Goal: Task Accomplishment & Management: Use online tool/utility

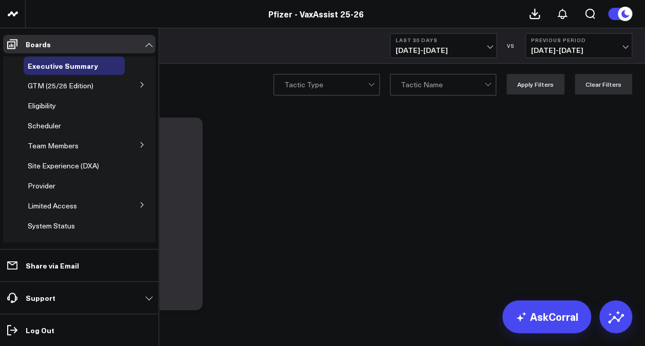
click at [142, 86] on button at bounding box center [142, 83] width 27 height 15
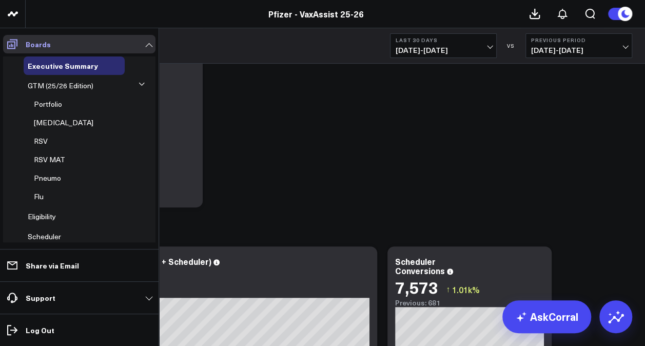
click at [110, 41] on link "Boards" at bounding box center [79, 44] width 152 height 18
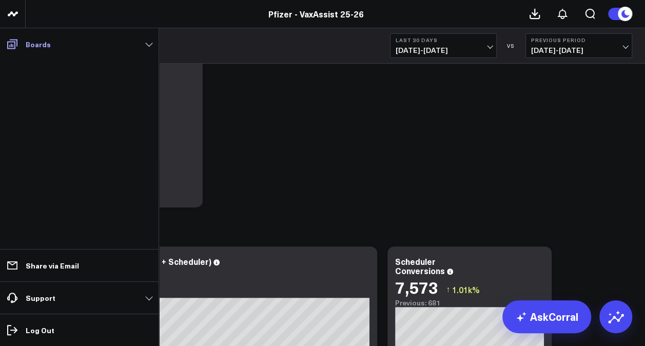
click at [11, 45] on icon at bounding box center [12, 45] width 10 height 10
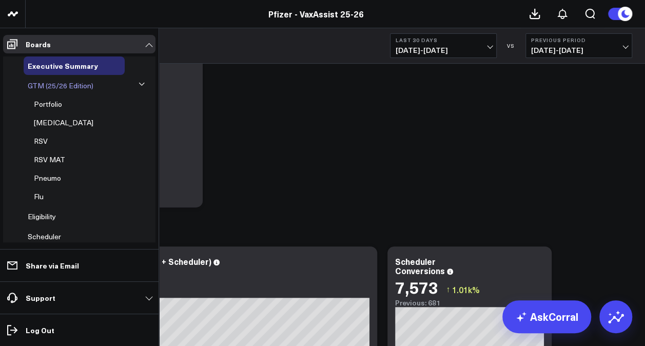
click at [92, 84] on span "GTM (25/26 Edition)" at bounding box center [61, 86] width 66 height 10
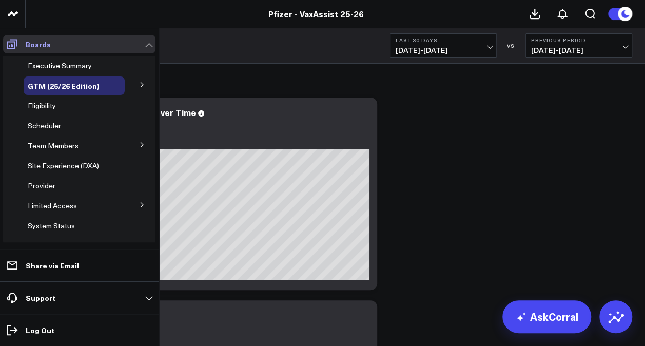
click at [17, 43] on icon at bounding box center [12, 44] width 12 height 12
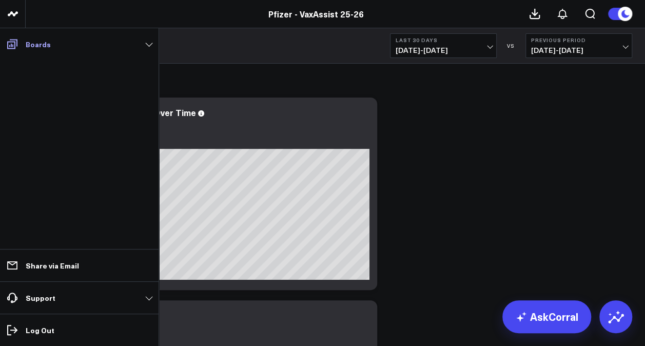
click at [92, 46] on link "Boards" at bounding box center [79, 44] width 152 height 18
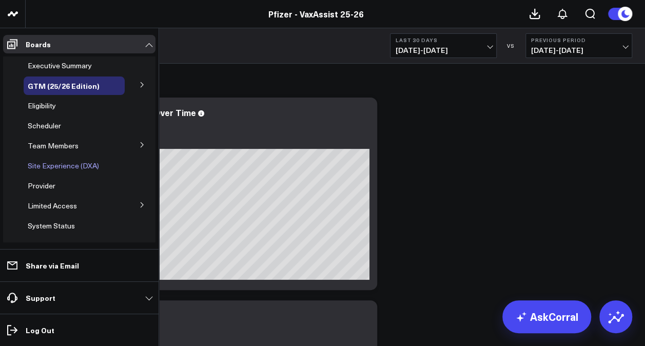
scroll to position [9, 0]
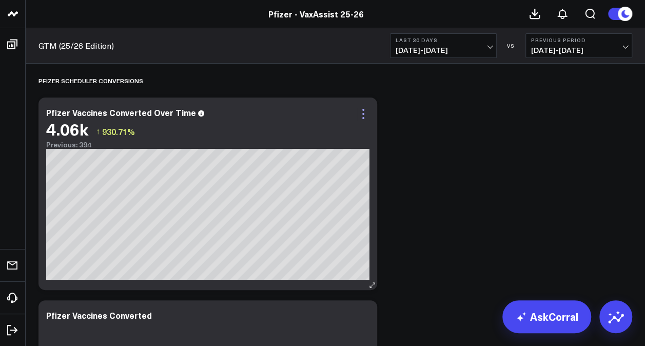
click at [367, 117] on icon at bounding box center [363, 114] width 12 height 12
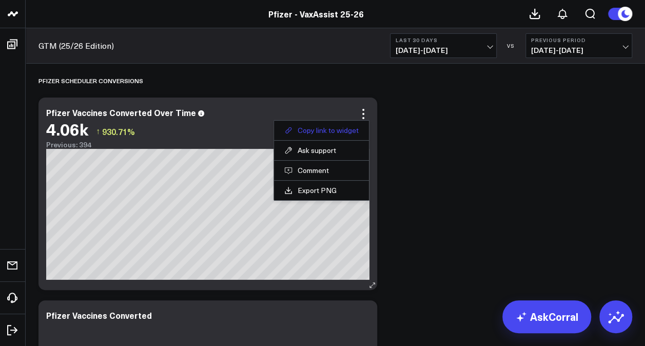
click at [354, 131] on button "Copy link to widget" at bounding box center [321, 130] width 74 height 9
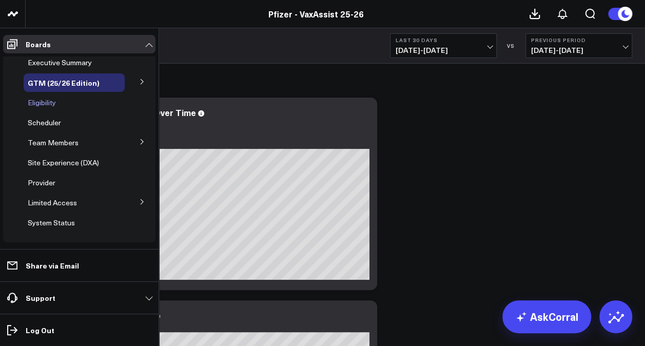
scroll to position [0, 0]
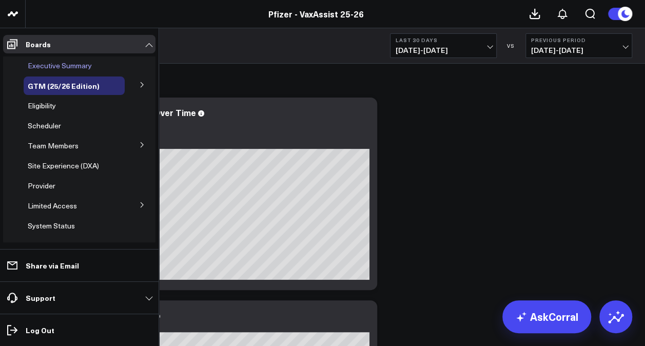
click at [82, 65] on span "Executive Summary" at bounding box center [60, 66] width 64 height 10
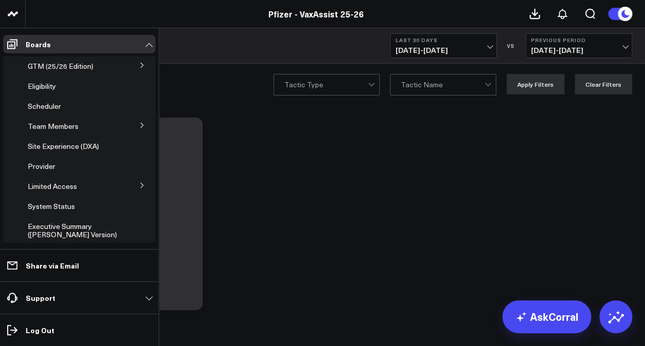
scroll to position [37, 0]
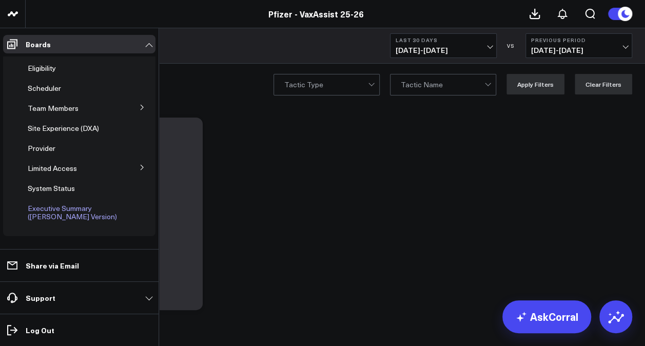
click at [71, 212] on span "Executive Summary (Surina's Version)" at bounding box center [72, 212] width 89 height 18
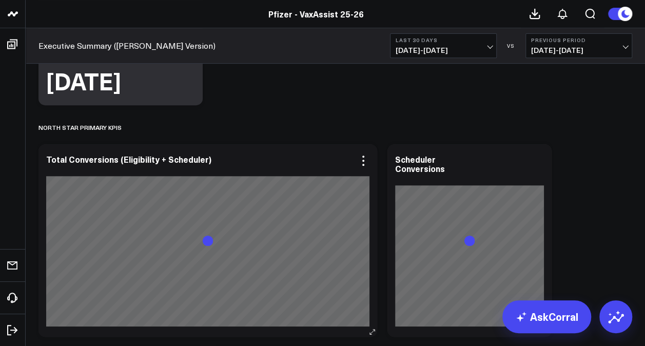
scroll to position [205, 0]
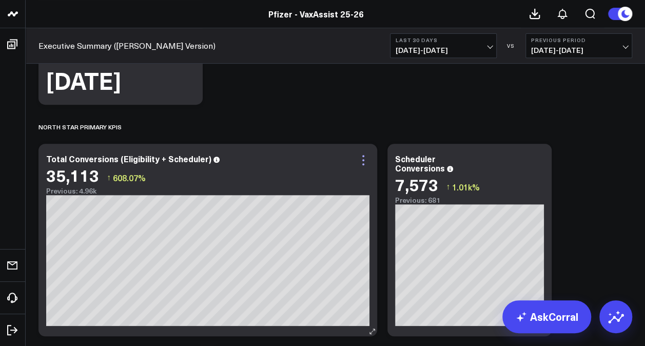
click at [361, 161] on icon at bounding box center [363, 160] width 12 height 12
click at [538, 161] on icon at bounding box center [538, 160] width 12 height 12
click at [364, 163] on icon at bounding box center [363, 160] width 12 height 12
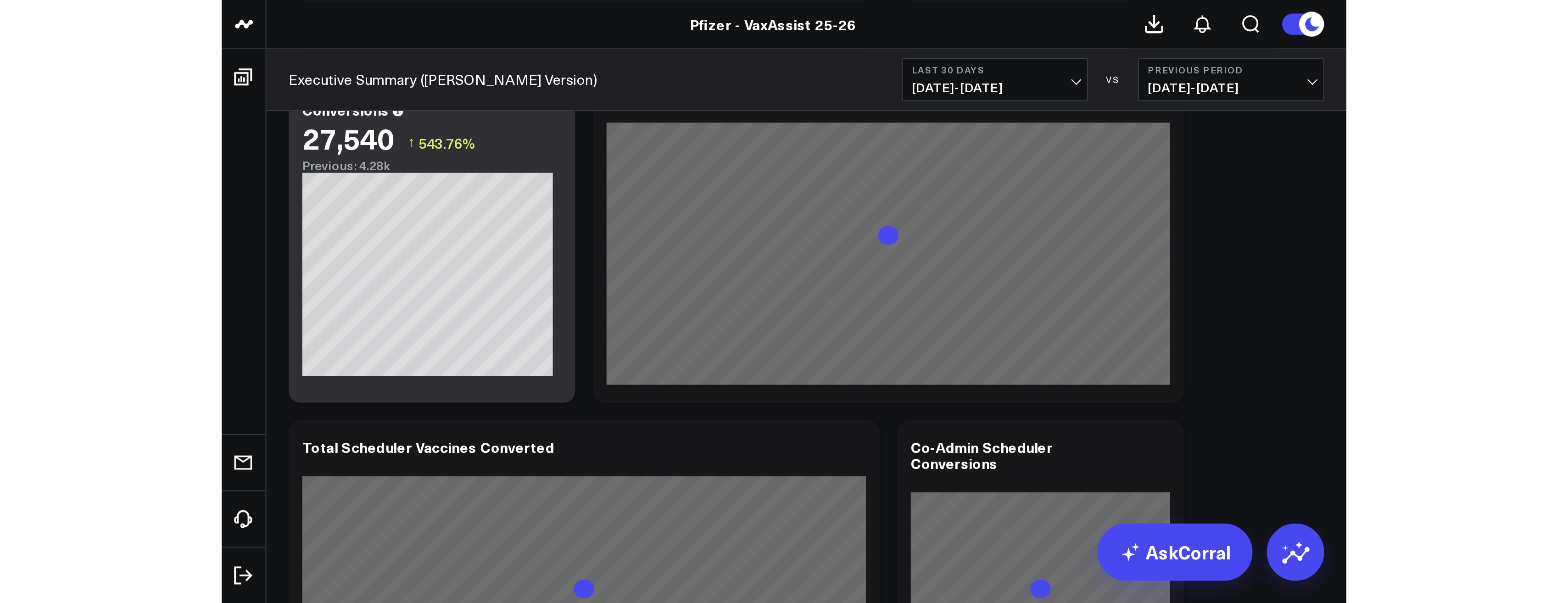
scroll to position [413, 0]
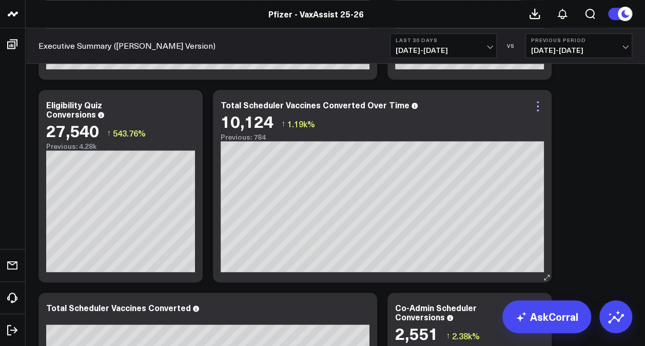
click at [537, 110] on icon at bounding box center [538, 110] width 2 height 2
click at [190, 108] on icon at bounding box center [189, 106] width 12 height 12
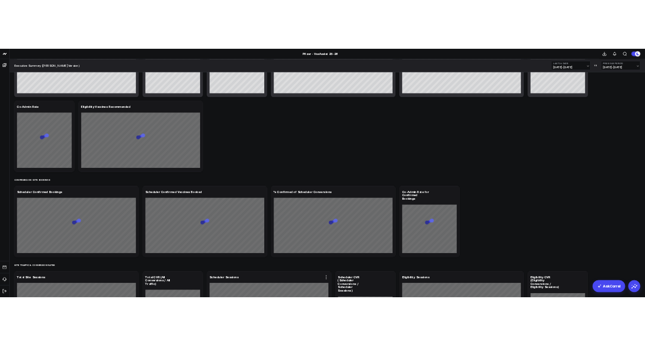
scroll to position [154, 0]
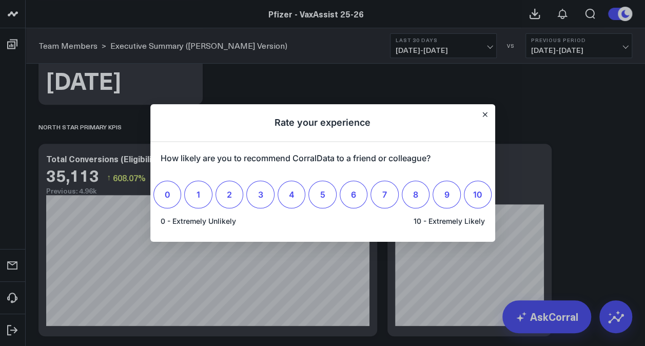
click at [480, 111] on h1 "Rate your experience" at bounding box center [322, 122] width 345 height 37
click at [481, 114] on button "Close" at bounding box center [485, 114] width 8 height 8
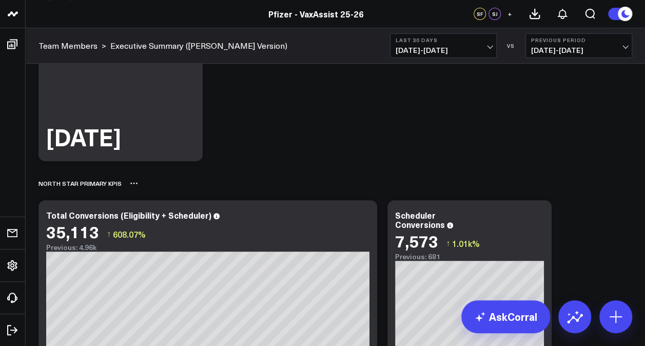
scroll to position [205, 0]
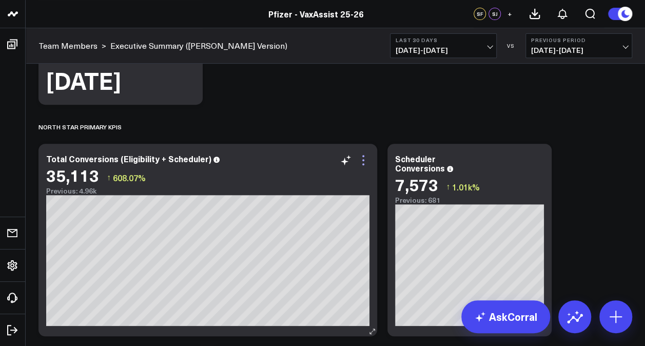
click at [364, 158] on icon at bounding box center [363, 160] width 12 height 12
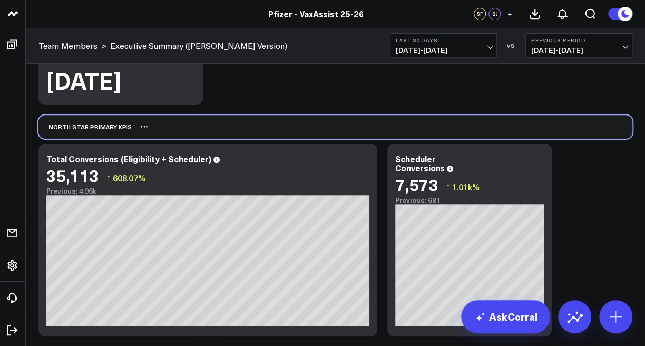
click at [384, 120] on div "North Star Primary KPIs" at bounding box center [335, 127] width 594 height 24
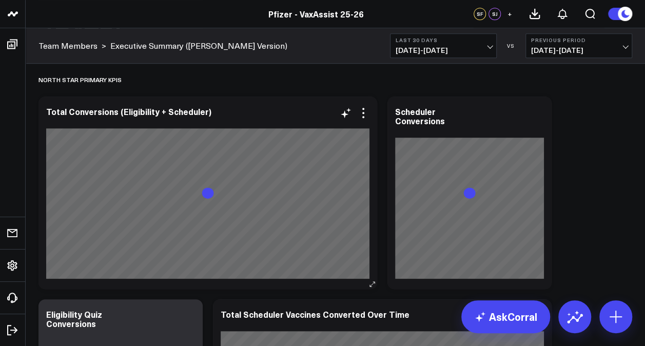
scroll to position [257, 0]
